Goal: Information Seeking & Learning: Learn about a topic

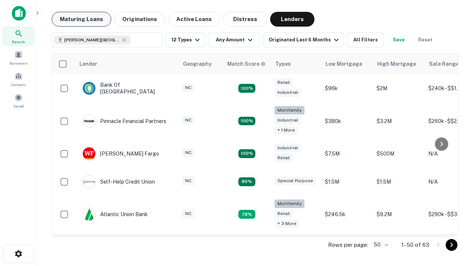
click at [81, 19] on button "Maturing Loans" at bounding box center [82, 19] width 60 height 15
